Goal: Navigation & Orientation: Understand site structure

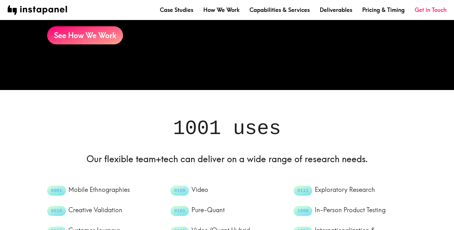
scroll to position [535, 0]
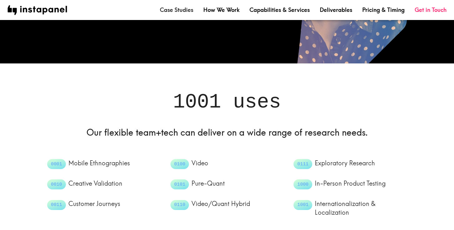
click at [178, 10] on link "Case Studies" at bounding box center [176, 10] width 33 height 8
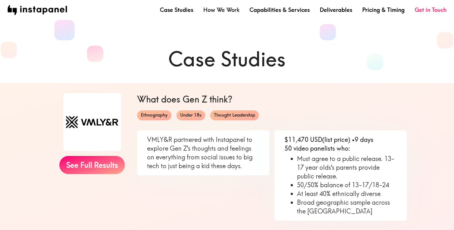
click at [233, 7] on link "How We Work" at bounding box center [221, 10] width 36 height 8
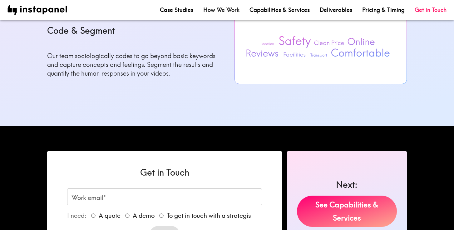
scroll to position [747, 0]
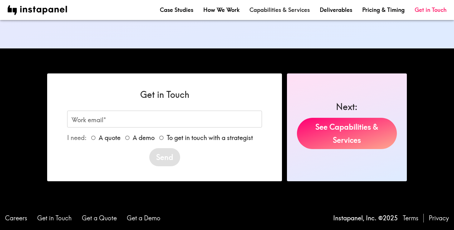
click at [268, 11] on link "Capabilities & Services" at bounding box center [279, 10] width 60 height 8
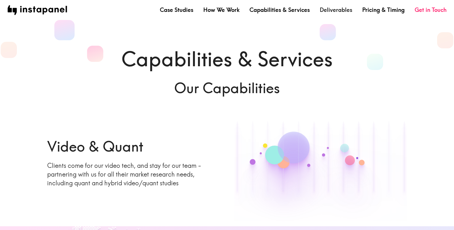
click at [346, 10] on link "Deliverables" at bounding box center [335, 10] width 32 height 8
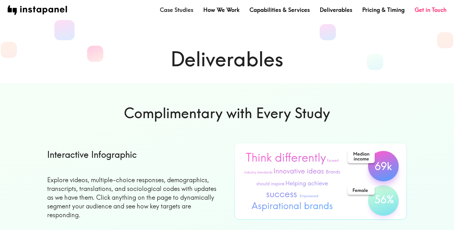
click at [183, 10] on link "Case Studies" at bounding box center [176, 10] width 33 height 8
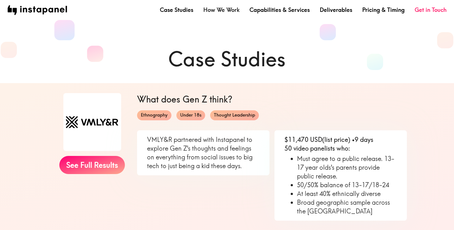
click at [211, 9] on link "How We Work" at bounding box center [221, 10] width 36 height 8
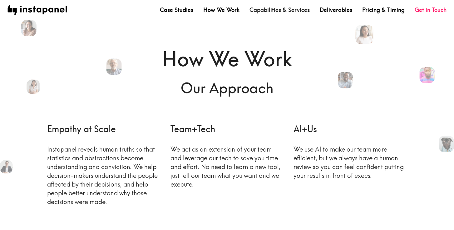
click at [276, 8] on link "Capabilities & Services" at bounding box center [279, 10] width 60 height 8
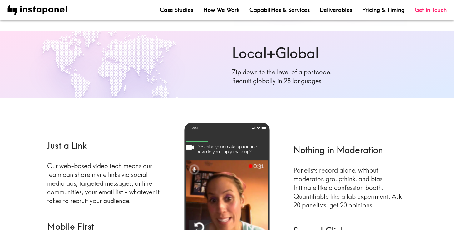
scroll to position [195, 0]
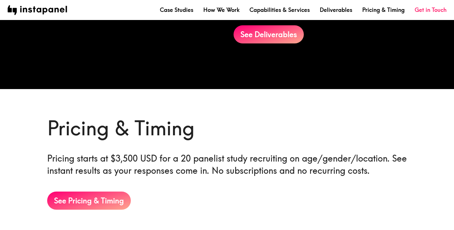
scroll to position [927, 0]
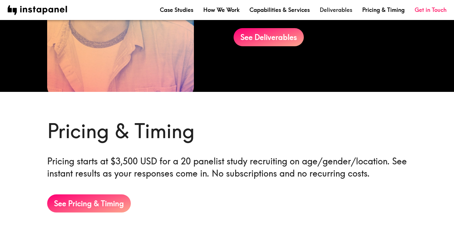
click at [326, 11] on link "Deliverables" at bounding box center [335, 10] width 32 height 8
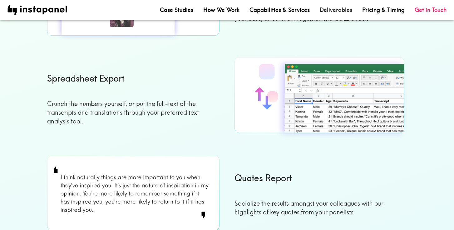
scroll to position [233, 0]
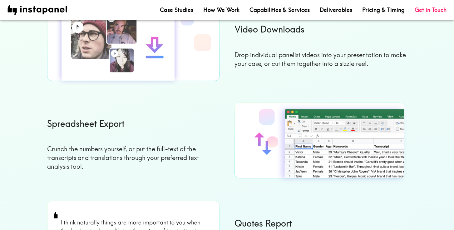
click at [272, 5] on nav "Case Studies How We Work Capabilities & Services Deliverables Pricing & Timing …" at bounding box center [226, 10] width 439 height 10
click at [270, 10] on link "Capabilities & Services" at bounding box center [279, 10] width 60 height 8
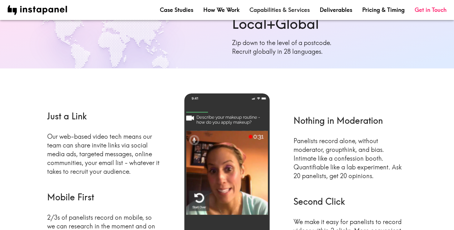
scroll to position [268, 0]
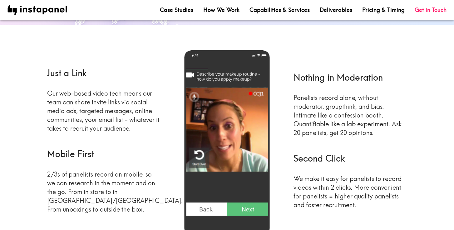
click at [230, 119] on img at bounding box center [226, 142] width 85 height 185
